Goal: Task Accomplishment & Management: Use online tool/utility

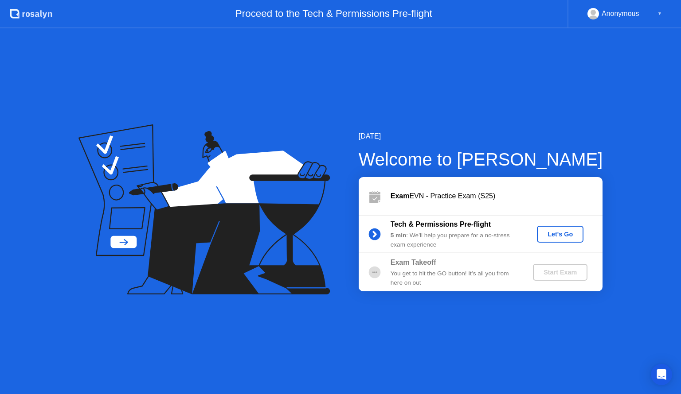
click at [558, 233] on div "Let's Go" at bounding box center [559, 234] width 39 height 7
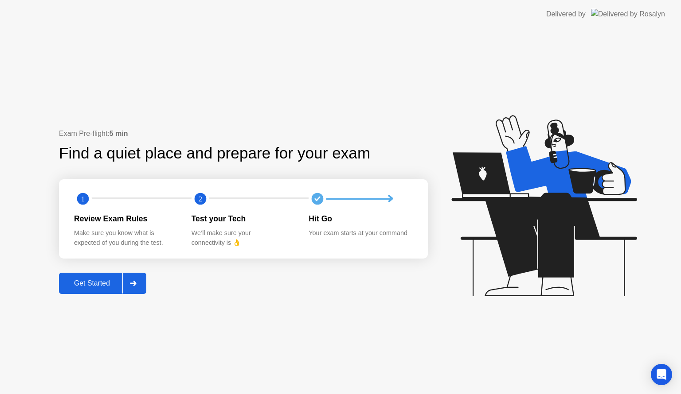
click at [80, 291] on button "Get Started" at bounding box center [102, 283] width 87 height 21
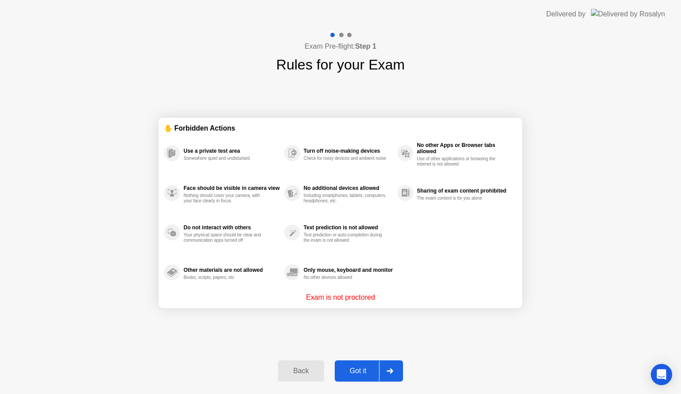
click at [363, 374] on div "Got it" at bounding box center [358, 371] width 42 height 8
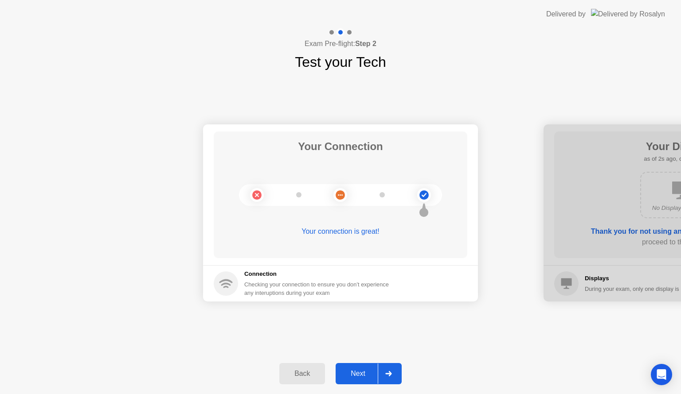
click at [366, 374] on div "Next" at bounding box center [357, 374] width 39 height 8
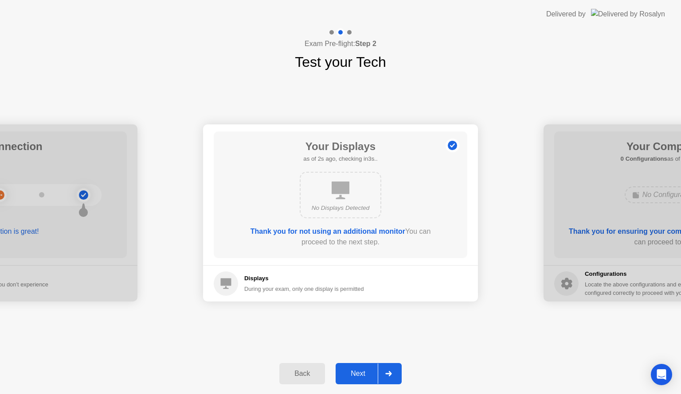
click at [366, 374] on div "Next" at bounding box center [357, 374] width 39 height 8
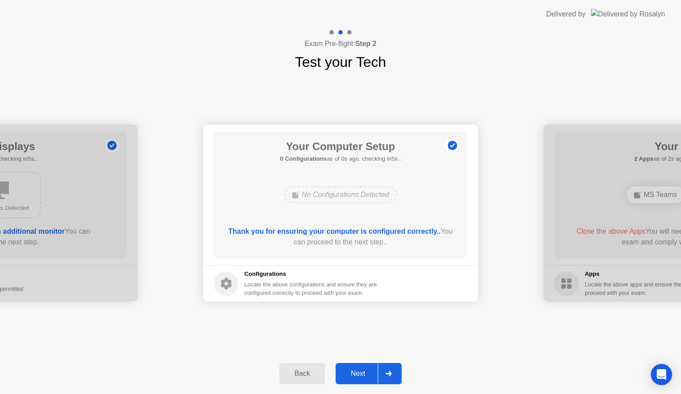
click at [366, 374] on div "Next" at bounding box center [357, 374] width 39 height 8
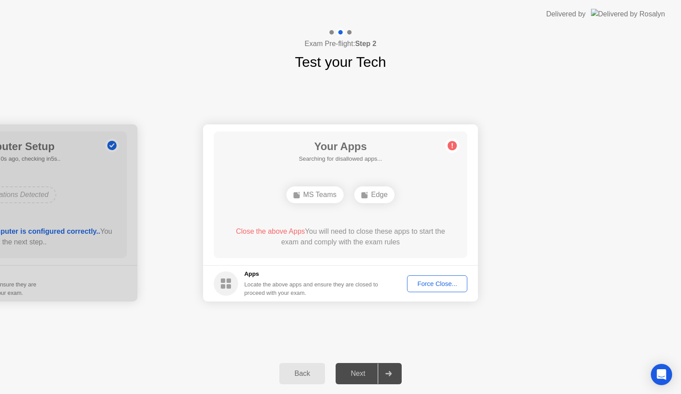
click at [366, 374] on div "Next" at bounding box center [357, 374] width 39 height 8
click at [383, 374] on div at bounding box center [388, 374] width 21 height 20
click at [430, 280] on div "Force Close..." at bounding box center [437, 283] width 54 height 7
click at [363, 376] on div "Next" at bounding box center [357, 374] width 39 height 8
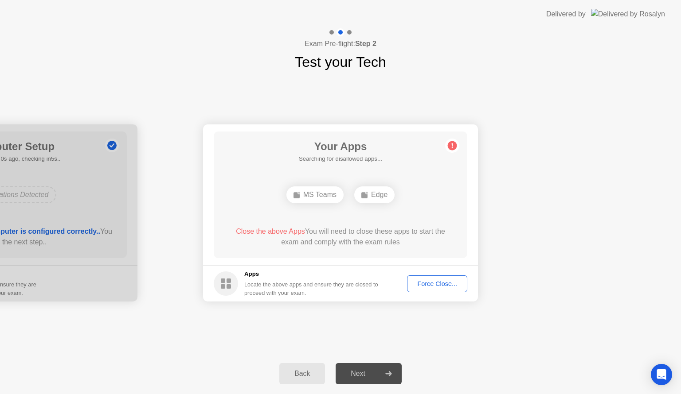
click at [406, 364] on div "Back Next" at bounding box center [340, 374] width 681 height 41
click at [443, 281] on div "Force Close..." at bounding box center [437, 283] width 54 height 7
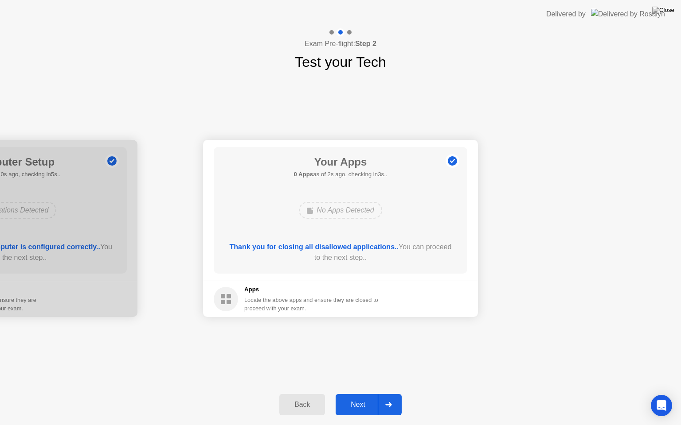
click at [367, 394] on button "Next" at bounding box center [368, 404] width 66 height 21
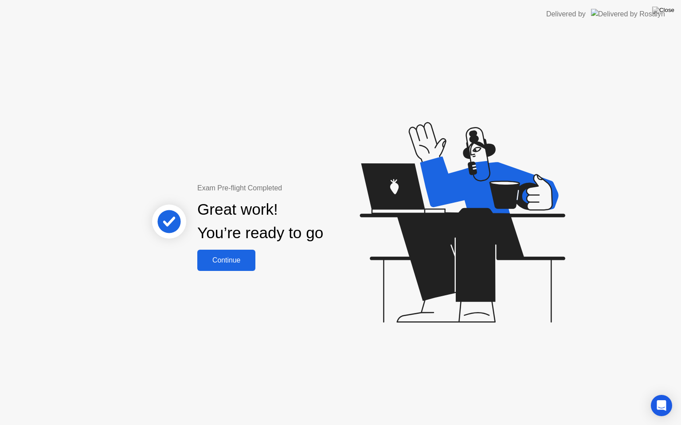
click at [224, 259] on div "Continue" at bounding box center [226, 261] width 53 height 8
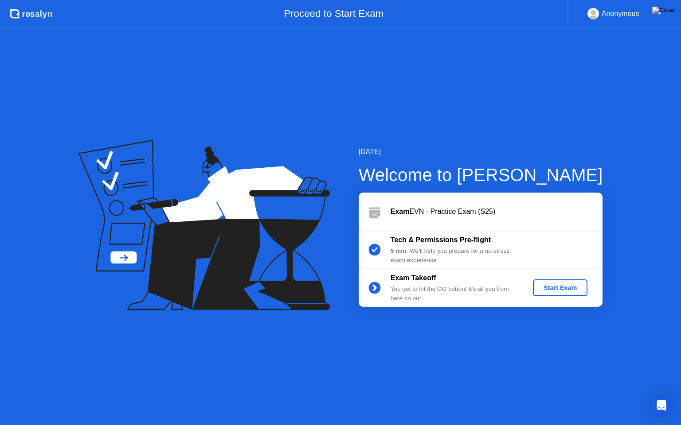
click at [575, 285] on div "Start Exam" at bounding box center [559, 287] width 47 height 7
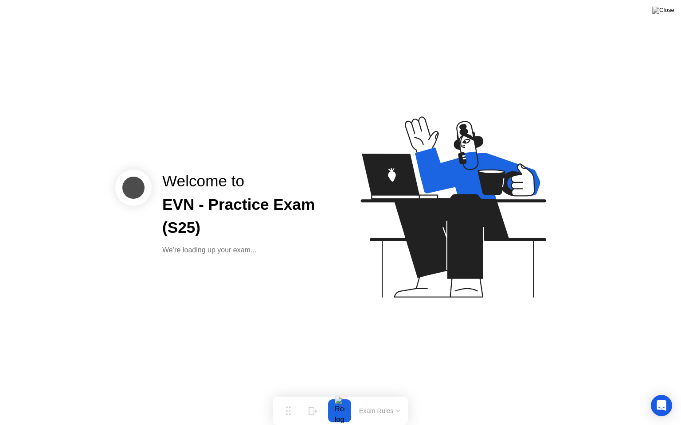
click at [409, 256] on icon at bounding box center [451, 211] width 229 height 227
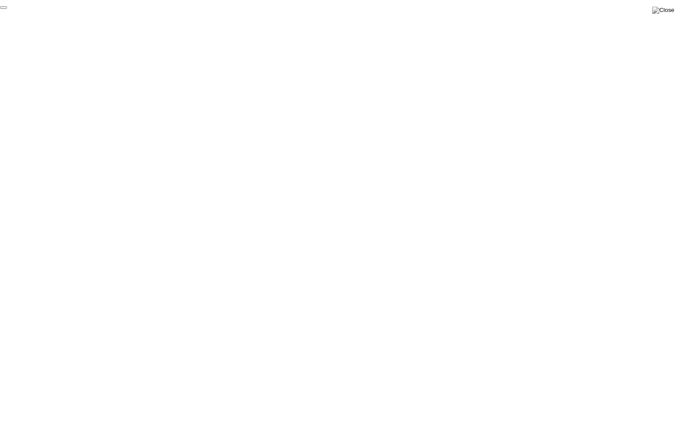
click div "End Proctoring Session"
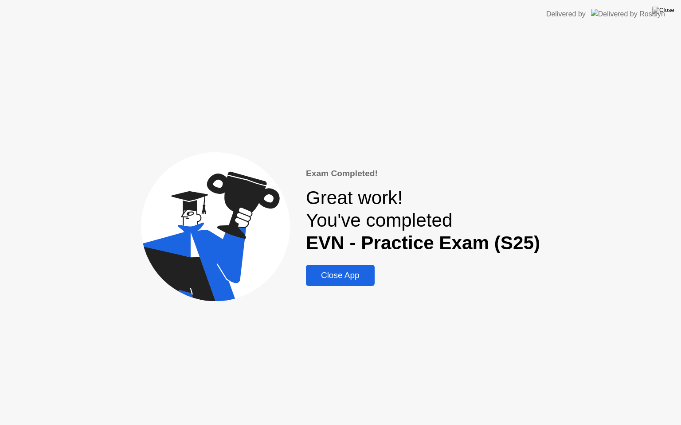
click at [357, 278] on div "Close App" at bounding box center [339, 276] width 63 height 10
